Goal: Task Accomplishment & Management: Manage account settings

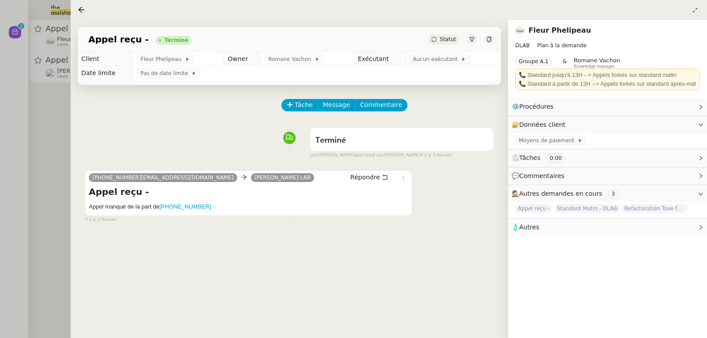
click at [27, 129] on div at bounding box center [353, 169] width 707 height 338
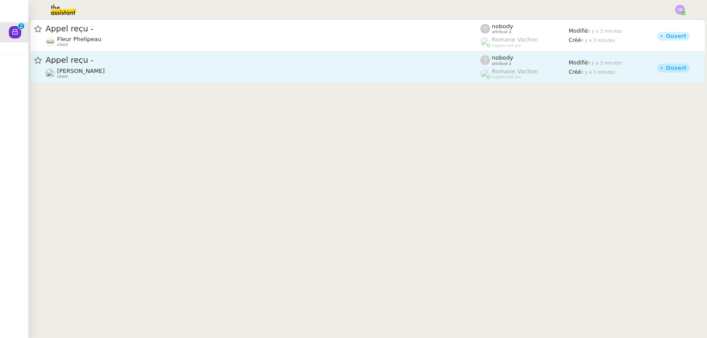
click at [123, 69] on div "[PERSON_NAME] client" at bounding box center [262, 73] width 435 height 11
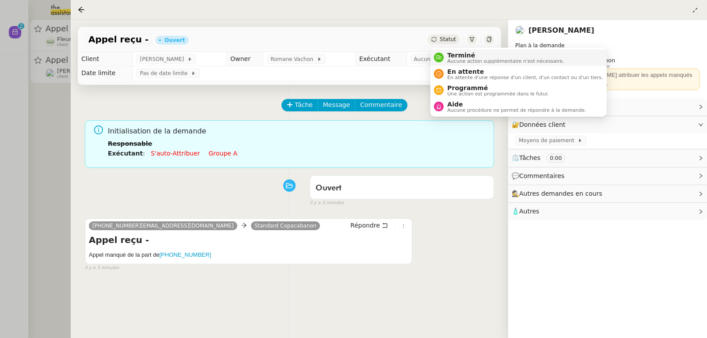
click at [453, 53] on span "Terminé" at bounding box center [505, 55] width 117 height 7
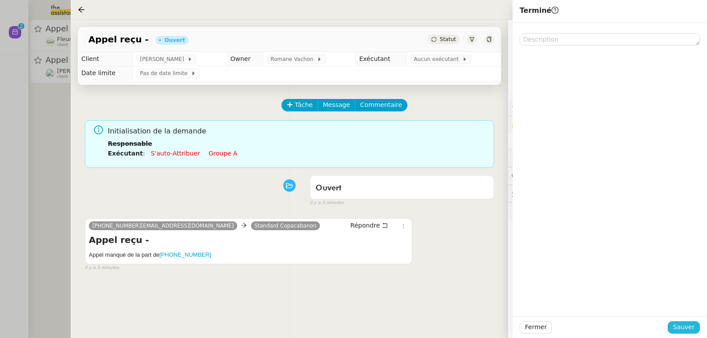
click at [682, 325] on span "Sauver" at bounding box center [684, 327] width 22 height 10
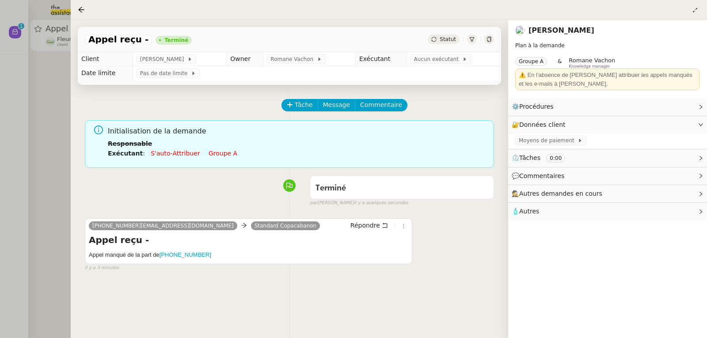
click at [10, 135] on div at bounding box center [353, 169] width 707 height 338
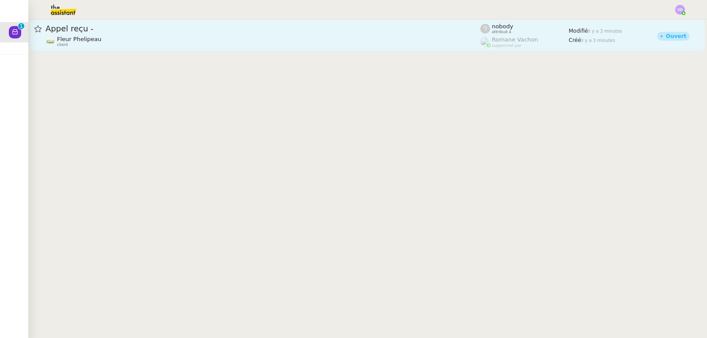
click at [79, 46] on div "Fleur Phelipeau client" at bounding box center [79, 41] width 45 height 11
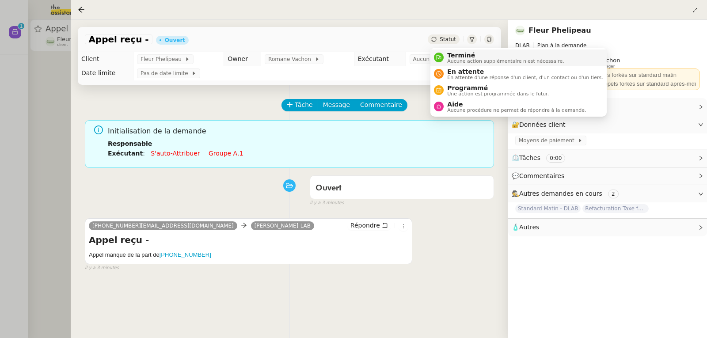
click at [461, 55] on span "Terminé" at bounding box center [505, 55] width 117 height 7
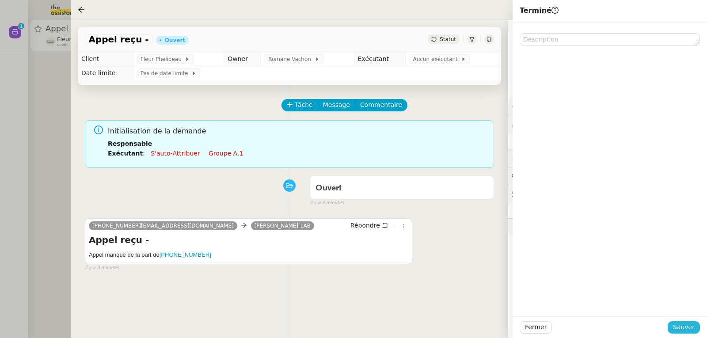
click at [679, 329] on span "Sauver" at bounding box center [684, 327] width 22 height 10
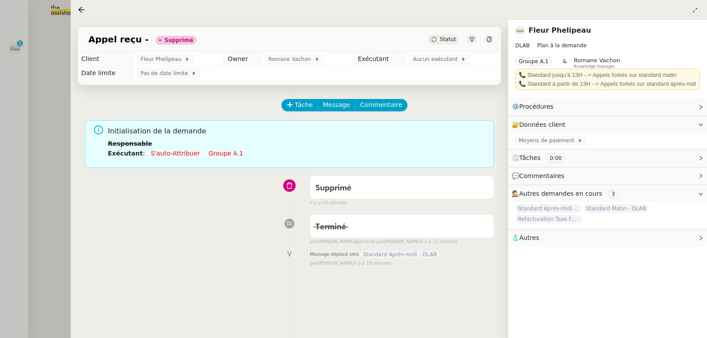
click at [57, 68] on div at bounding box center [353, 169] width 707 height 338
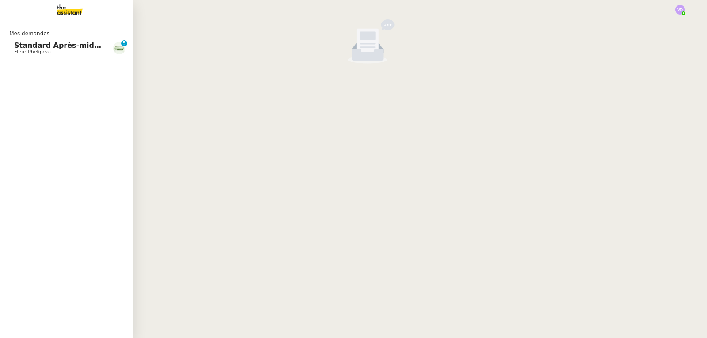
click at [21, 48] on span "Standard Après-midi - DLAB" at bounding box center [69, 45] width 111 height 8
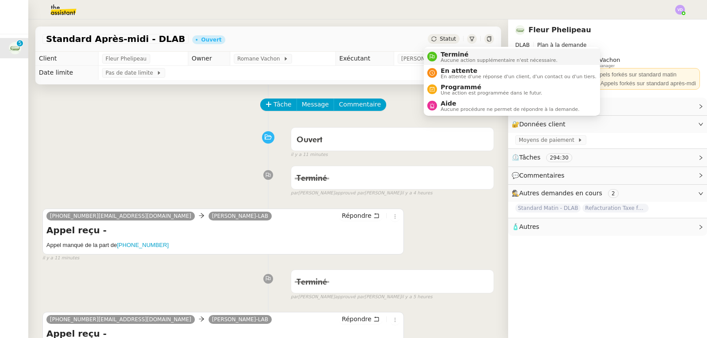
click at [445, 52] on span "Terminé" at bounding box center [498, 54] width 117 height 7
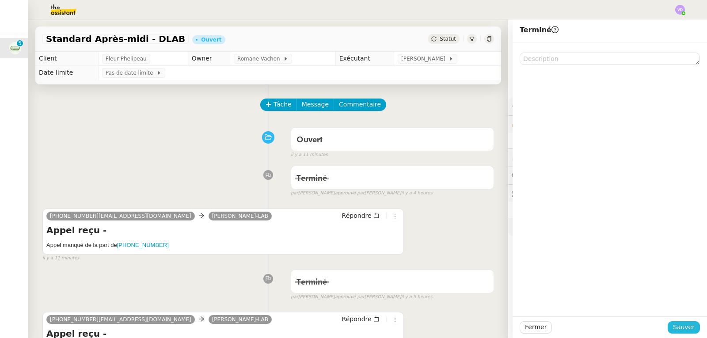
click at [684, 327] on span "Sauver" at bounding box center [684, 327] width 22 height 10
